Goal: Information Seeking & Learning: Learn about a topic

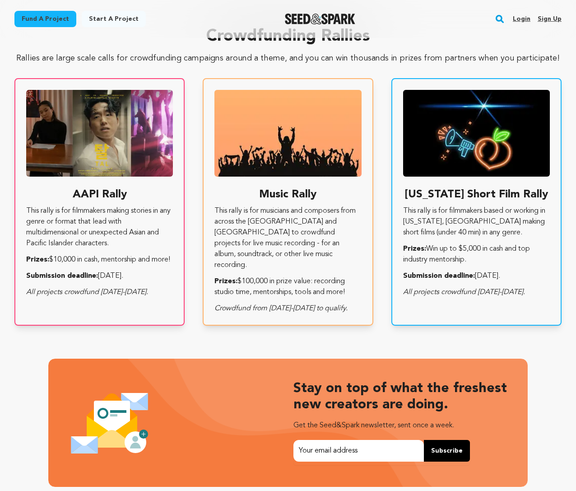
scroll to position [0, 150]
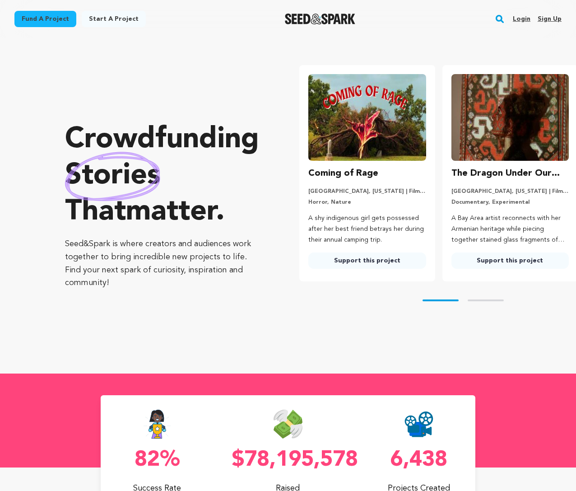
scroll to position [1575, 0]
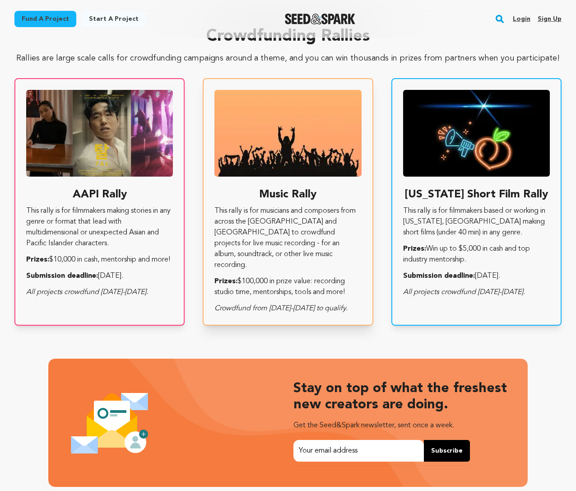
click at [273, 286] on p "Prizes: $100,000 in prize value: recording studio time, mentorships, tools and …" at bounding box center [288, 287] width 147 height 22
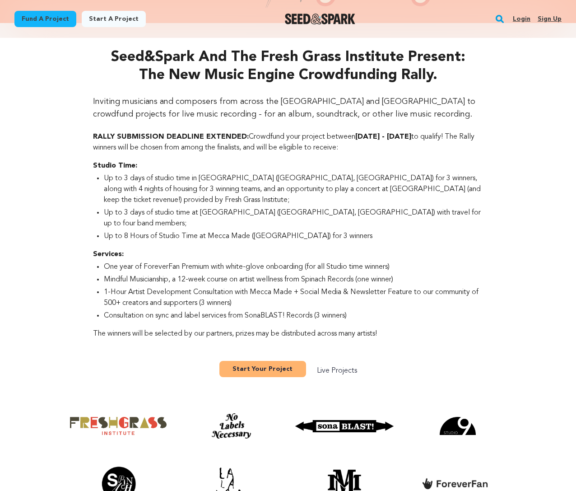
scroll to position [304, 0]
